Goal: Task Accomplishment & Management: Use online tool/utility

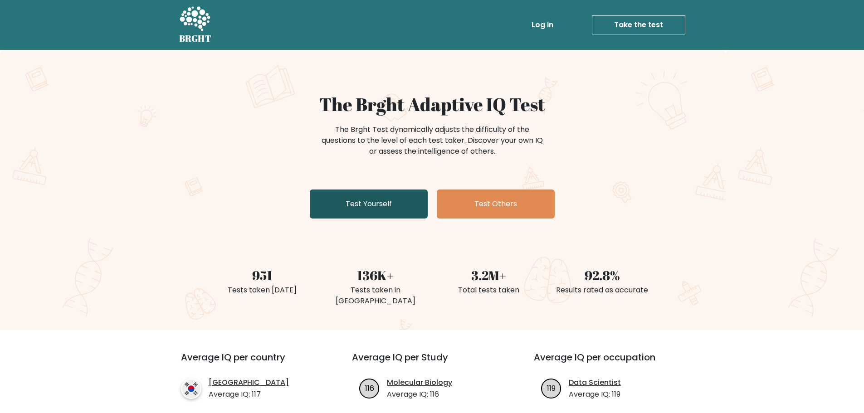
click at [376, 208] on link "Test Yourself" at bounding box center [369, 204] width 118 height 29
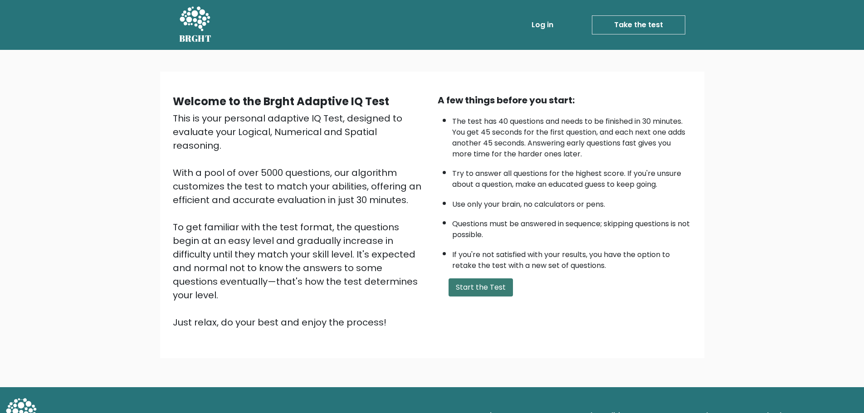
click at [466, 281] on button "Start the Test" at bounding box center [480, 287] width 64 height 18
click at [489, 288] on button "Start the Test" at bounding box center [480, 287] width 64 height 18
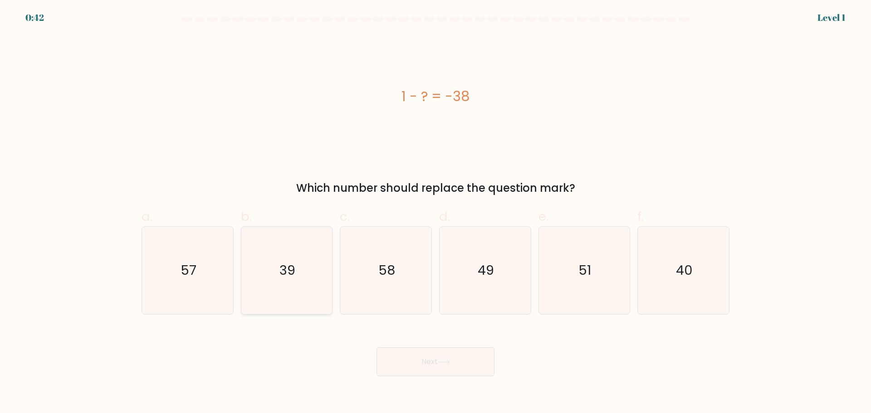
click at [266, 264] on icon "39" at bounding box center [287, 271] width 88 height 88
click at [435, 213] on input "b. 39" at bounding box center [435, 210] width 0 height 6
radio input "true"
click at [452, 358] on button "Next" at bounding box center [435, 361] width 118 height 29
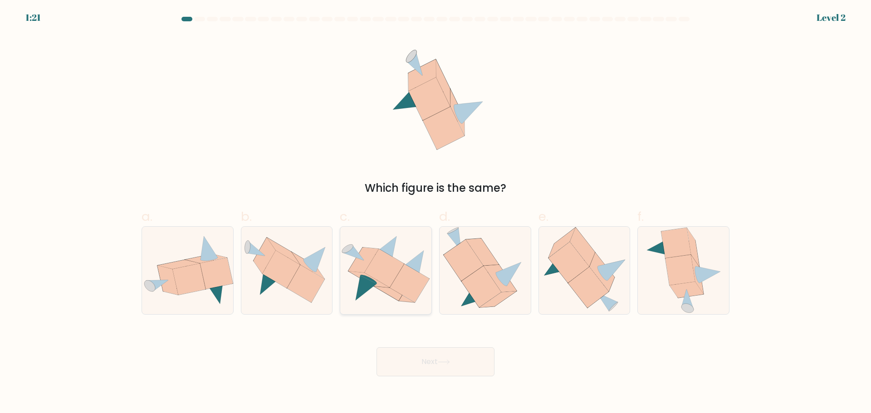
click at [395, 288] on icon at bounding box center [409, 283] width 39 height 38
click at [435, 213] on input "c." at bounding box center [435, 210] width 0 height 6
radio input "true"
click at [415, 349] on button "Next" at bounding box center [435, 361] width 118 height 29
